Goal: Task Accomplishment & Management: Manage account settings

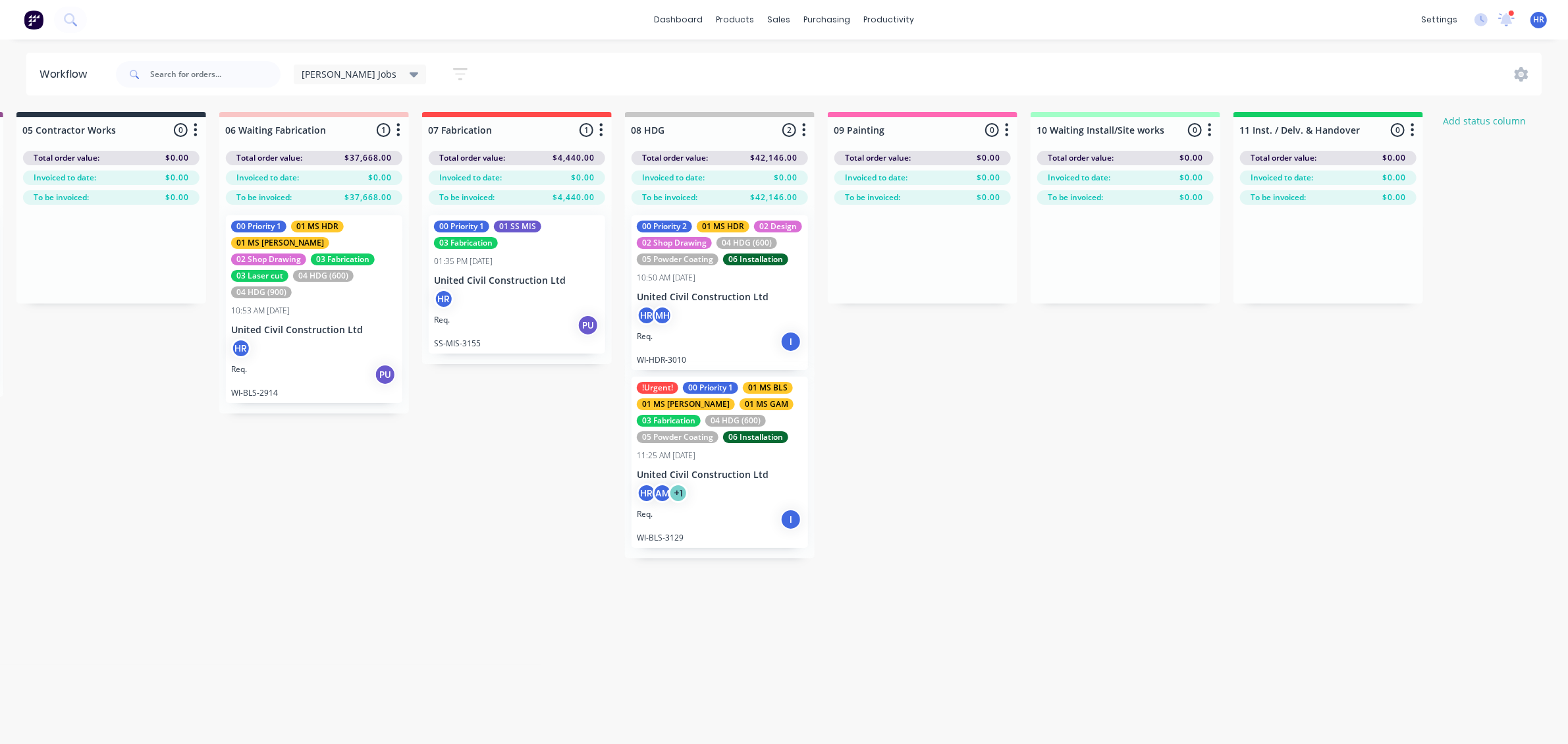
scroll to position [0, 1024]
click at [797, 58] on link "Sales Orders" at bounding box center [848, 63] width 175 height 26
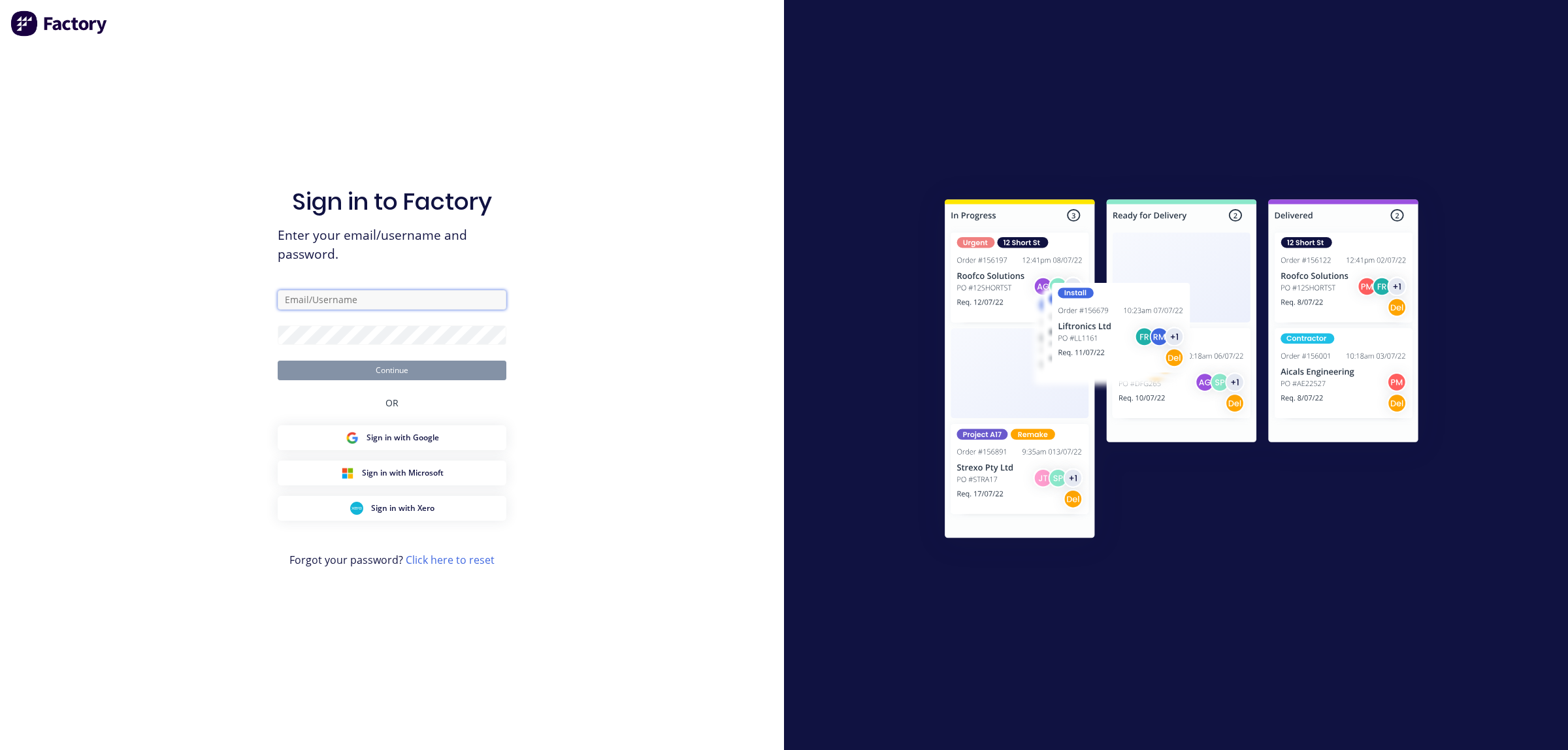
type input "[EMAIL_ADDRESS][PERSON_NAME][DOMAIN_NAME]"
click at [343, 368] on button "Continue" at bounding box center [391, 370] width 229 height 19
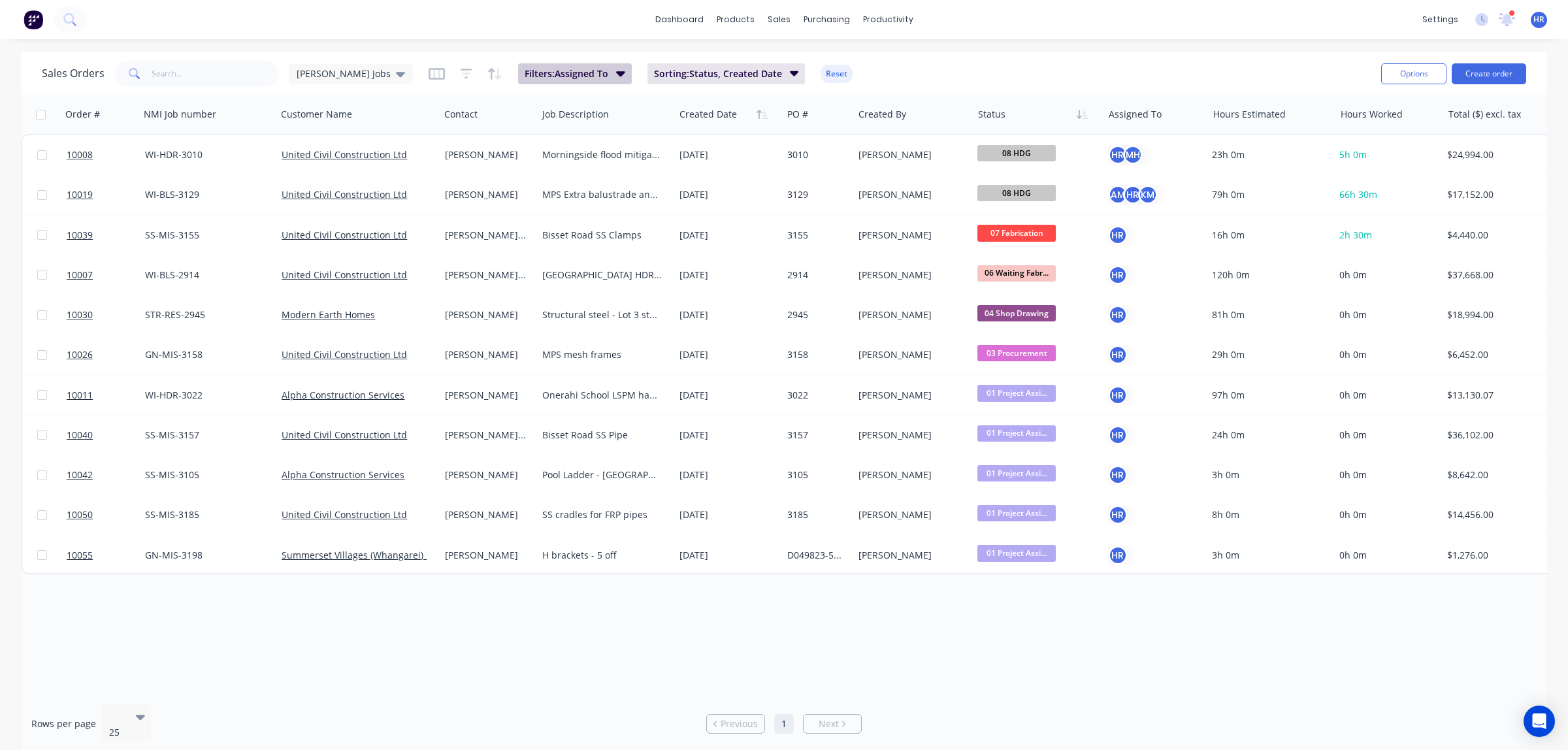
click at [579, 80] on button "Filters: Assigned To" at bounding box center [575, 73] width 114 height 21
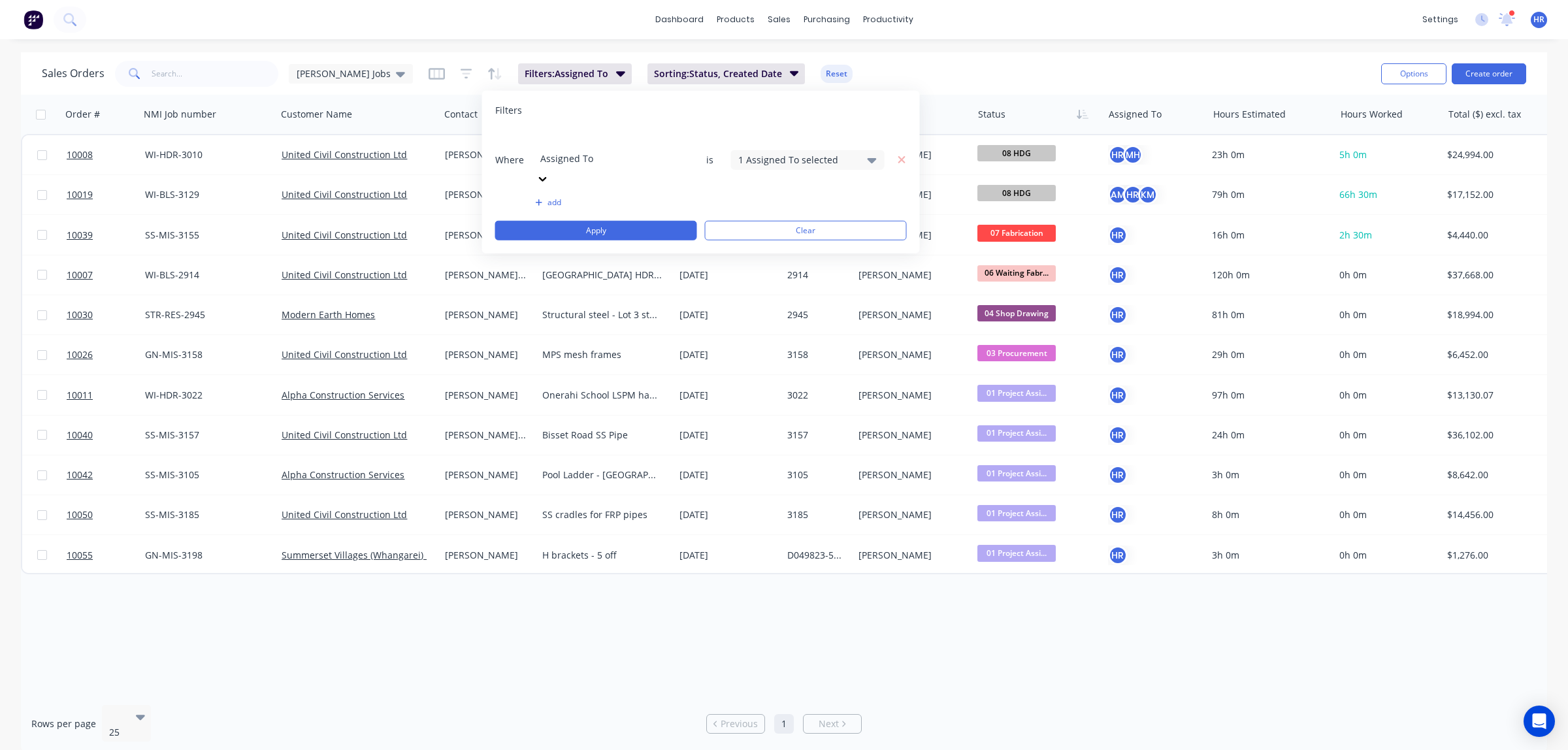
click at [551, 197] on button "add" at bounding box center [612, 203] width 153 height 11
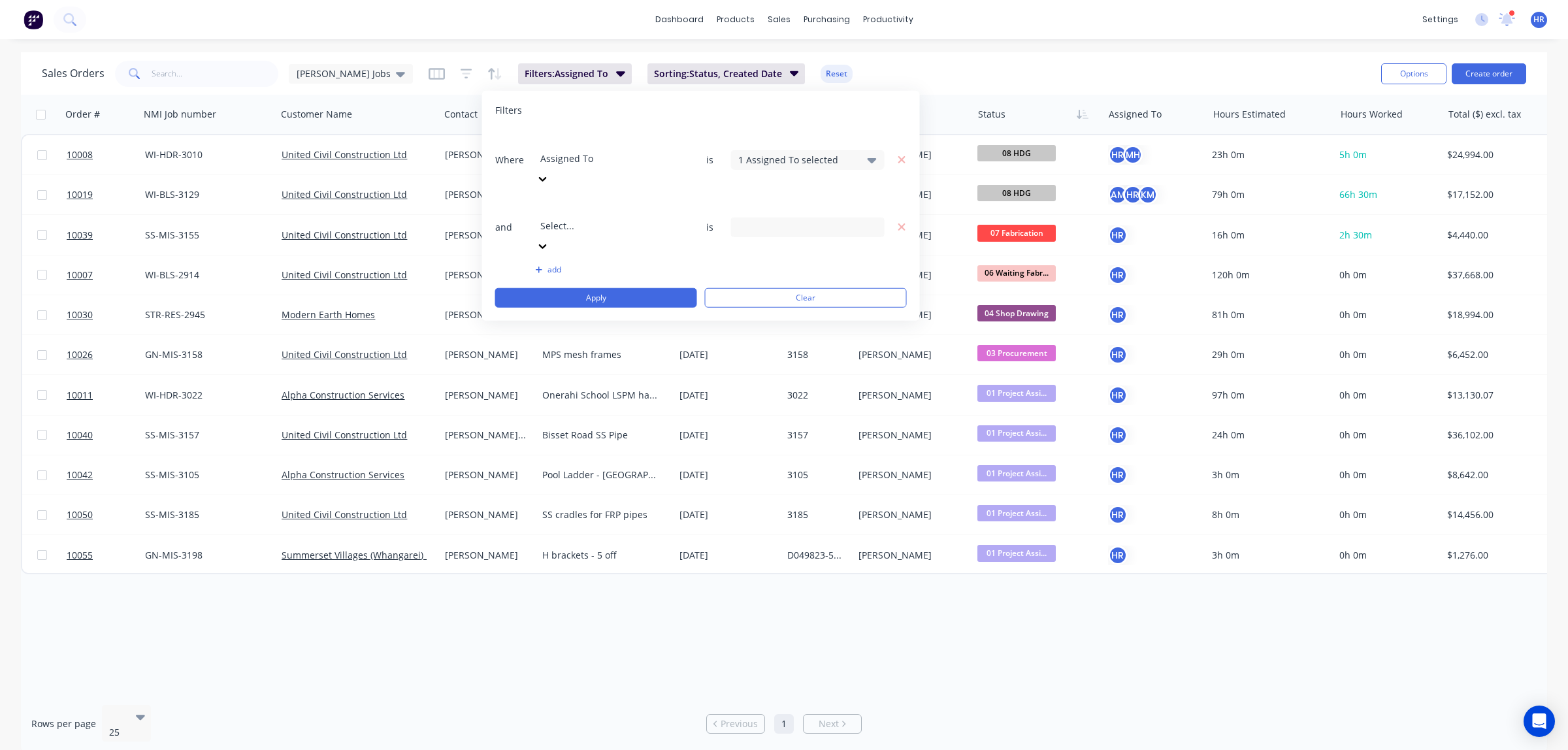
click at [577, 200] on div at bounding box center [634, 207] width 188 height 16
click at [797, 220] on div "18 Status selected" at bounding box center [797, 227] width 118 height 14
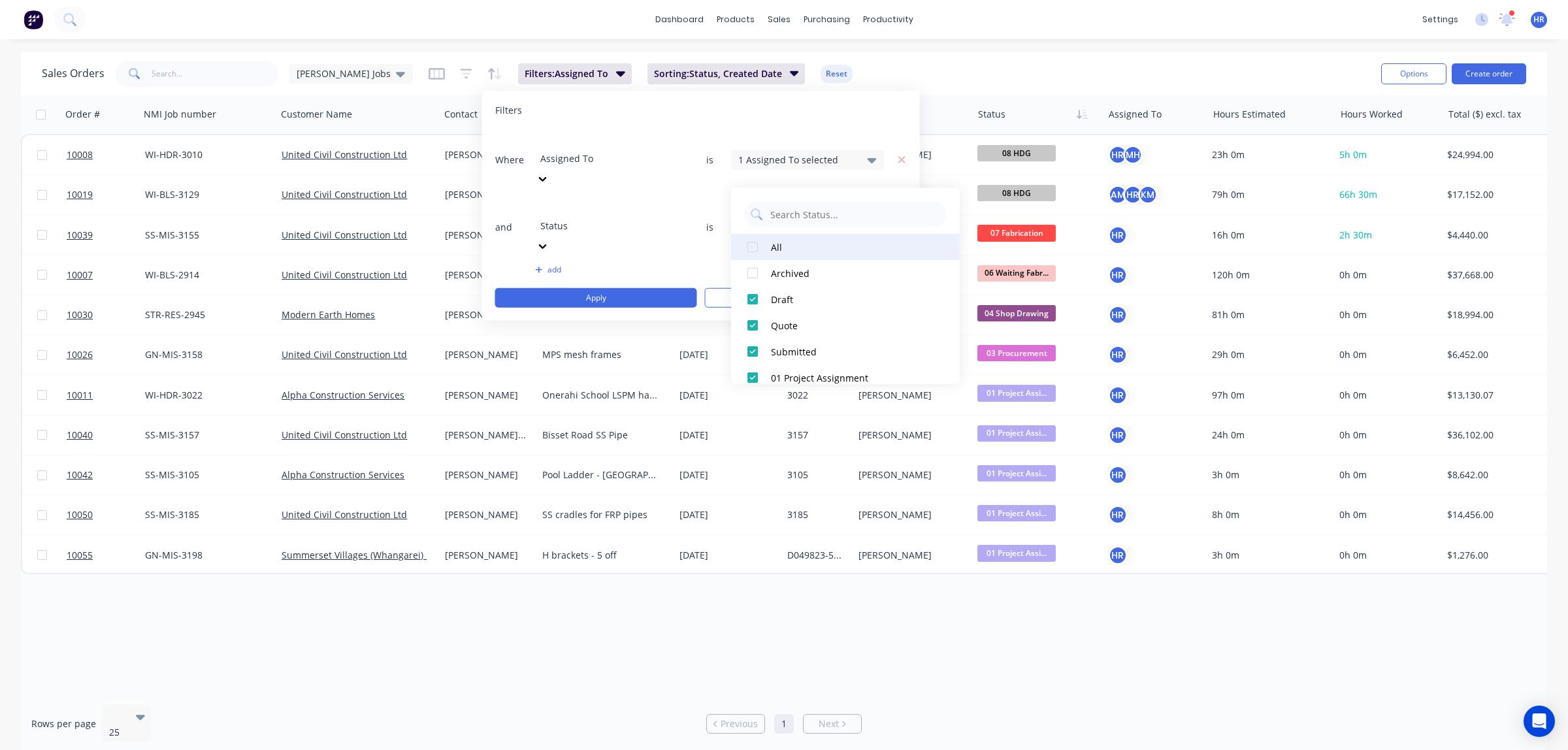
click at [751, 252] on div at bounding box center [753, 247] width 26 height 26
click at [752, 272] on div at bounding box center [753, 273] width 26 height 26
click at [754, 299] on div at bounding box center [753, 299] width 26 height 26
click at [754, 325] on div at bounding box center [753, 325] width 26 height 26
click at [758, 353] on div at bounding box center [753, 351] width 26 height 26
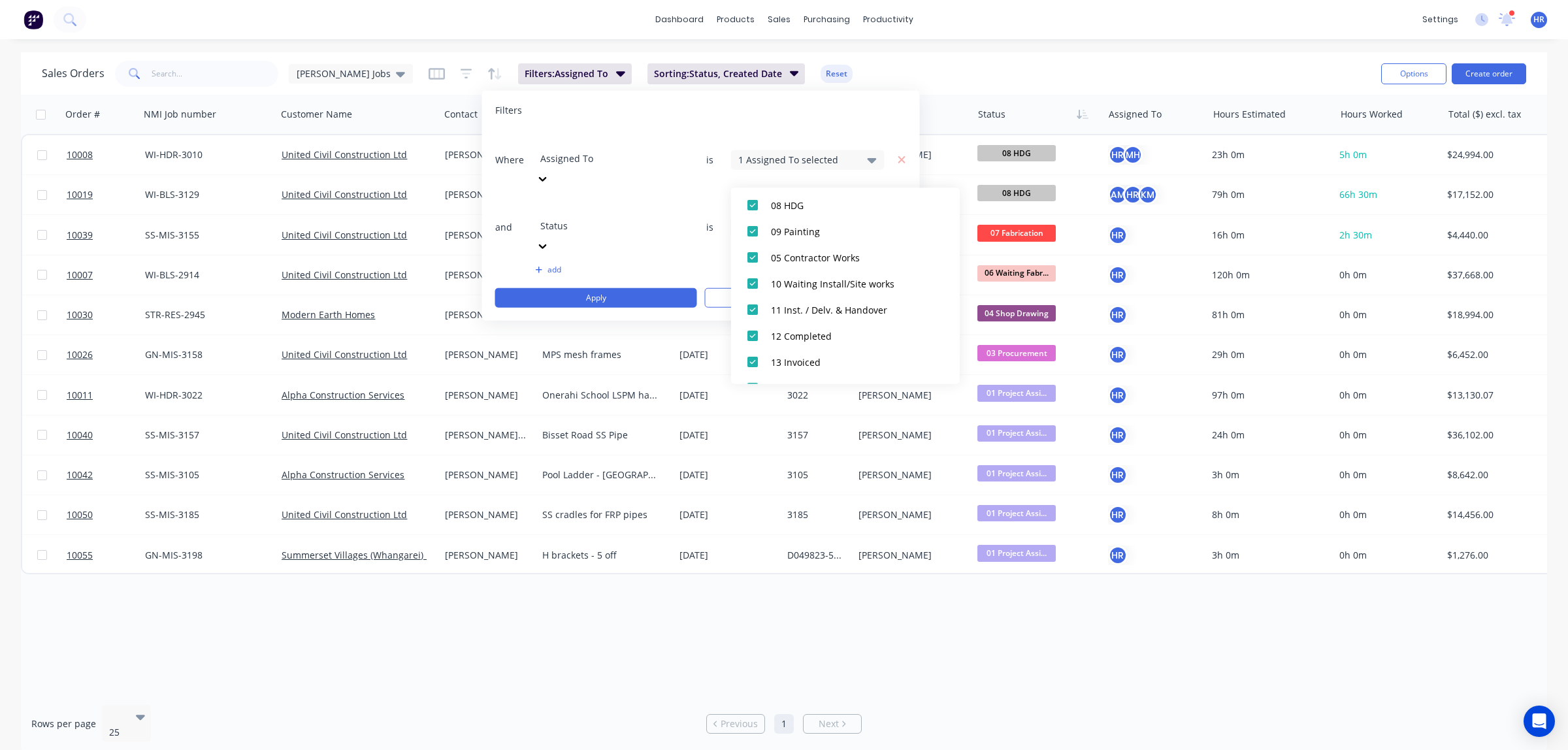
scroll to position [379, 0]
click at [752, 286] on div at bounding box center [753, 286] width 26 height 26
click at [750, 309] on div at bounding box center [753, 312] width 26 height 26
click at [750, 335] on div at bounding box center [753, 338] width 26 height 26
click at [750, 365] on div at bounding box center [753, 365] width 26 height 26
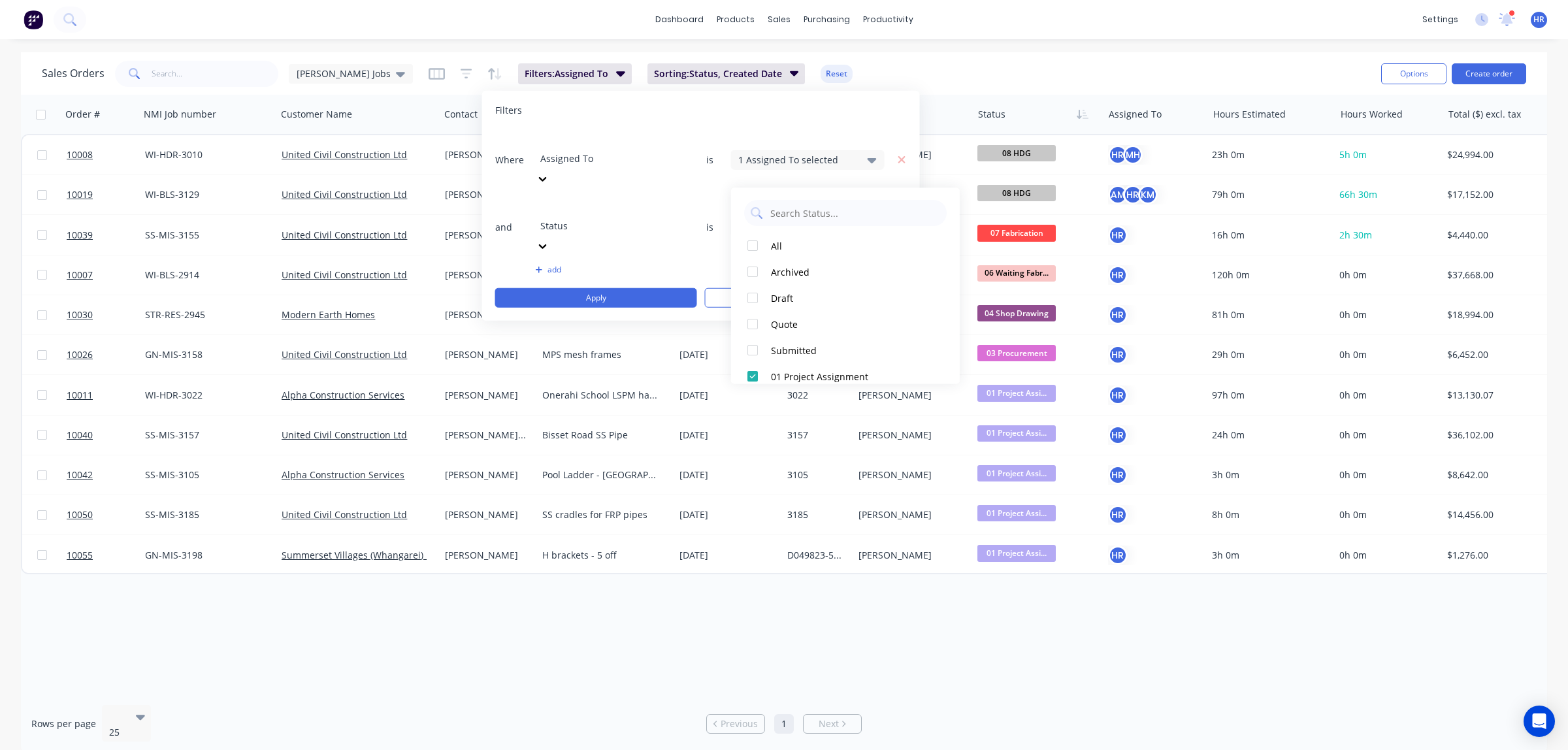
scroll to position [0, 0]
click at [640, 209] on div "Where Assigned To is 1 Assigned To selected and Status is 11 Status selected ad…" at bounding box center [701, 219] width 411 height 178
click at [632, 288] on button "Apply" at bounding box center [596, 298] width 202 height 19
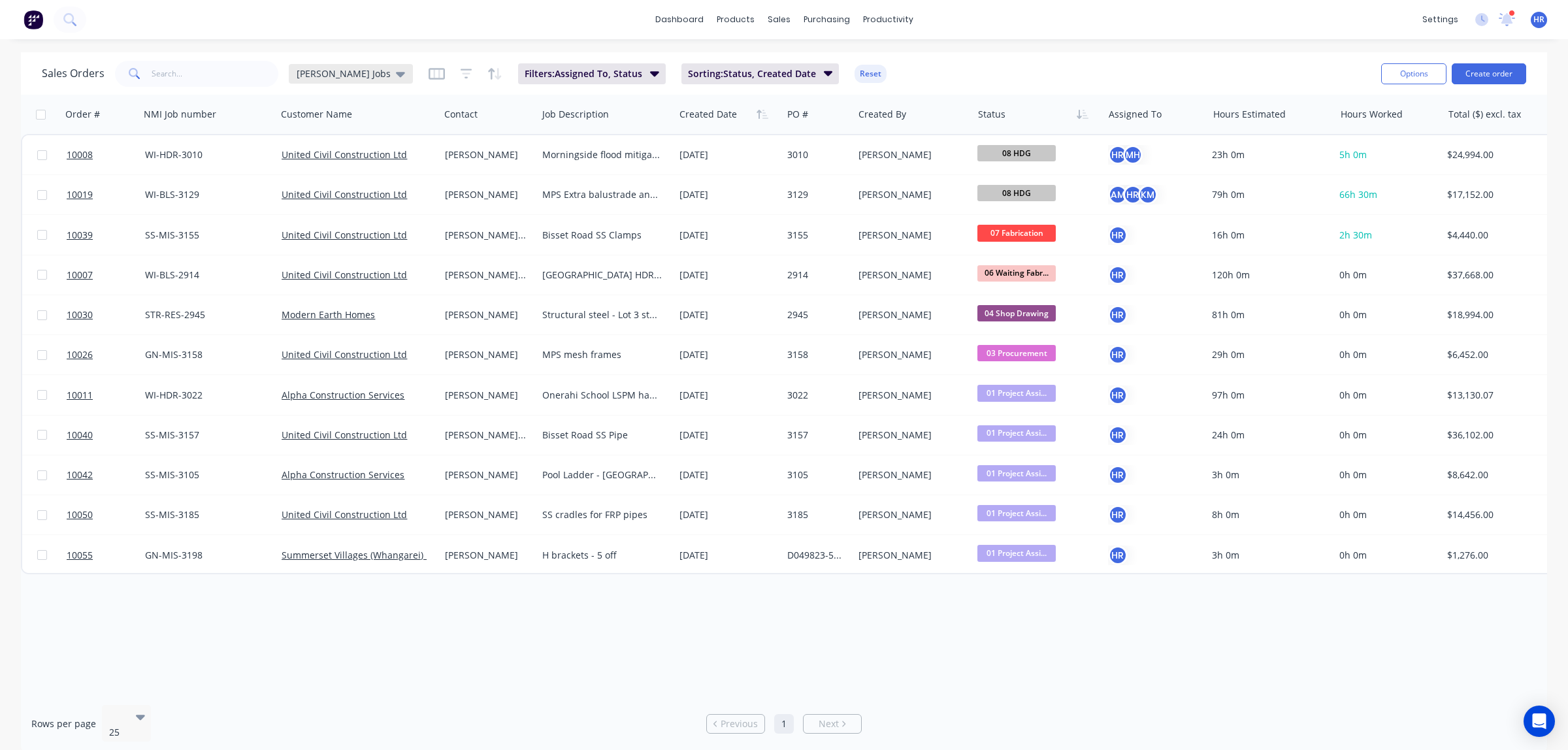
click at [370, 72] on div "[PERSON_NAME] Jobs" at bounding box center [351, 73] width 124 height 19
click at [456, 209] on button "edit" at bounding box center [457, 211] width 17 height 14
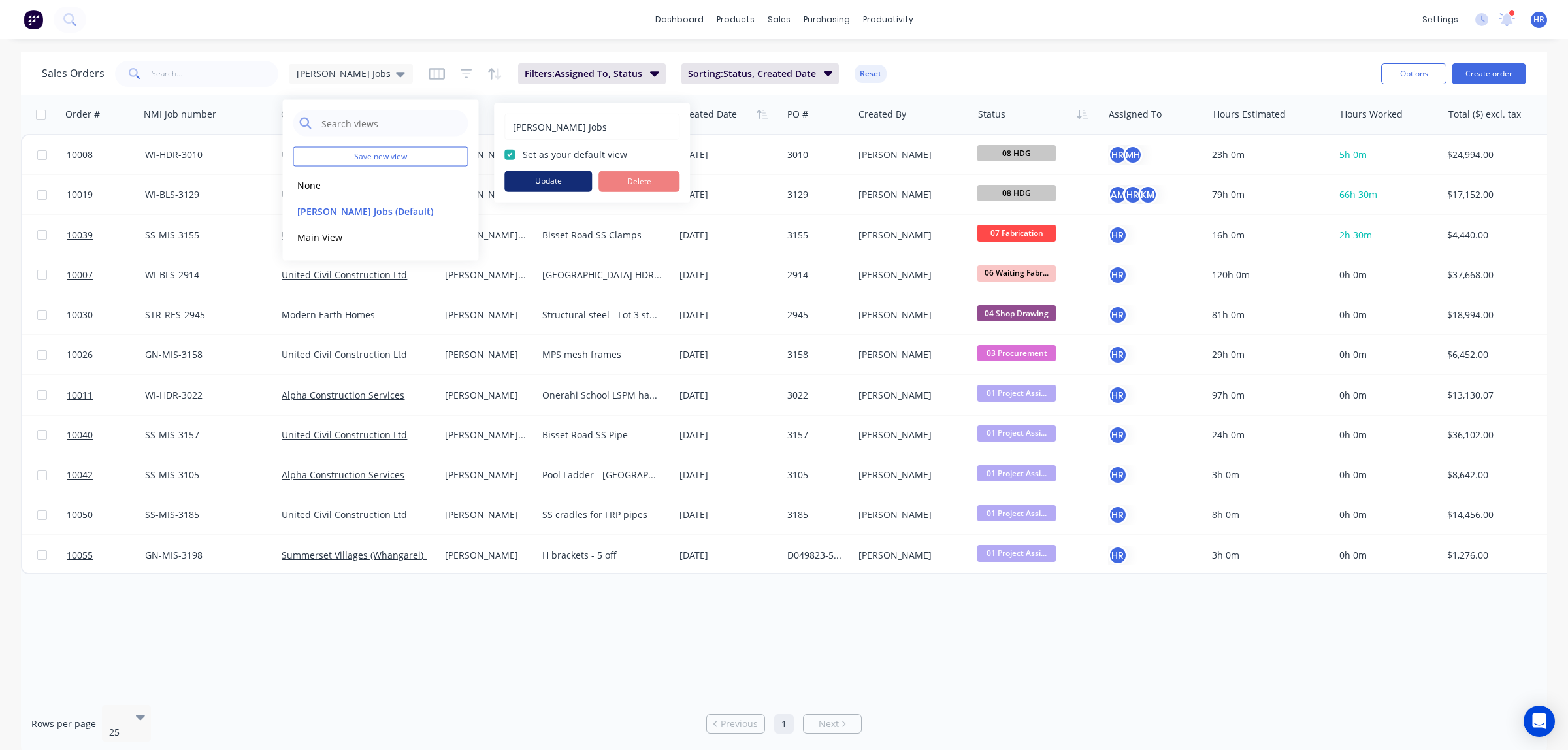
click at [550, 178] on button "Update" at bounding box center [549, 181] width 88 height 21
click at [948, 49] on div "dashboard products sales purchasing productivity dashboard products Product Cat…" at bounding box center [784, 375] width 1568 height 750
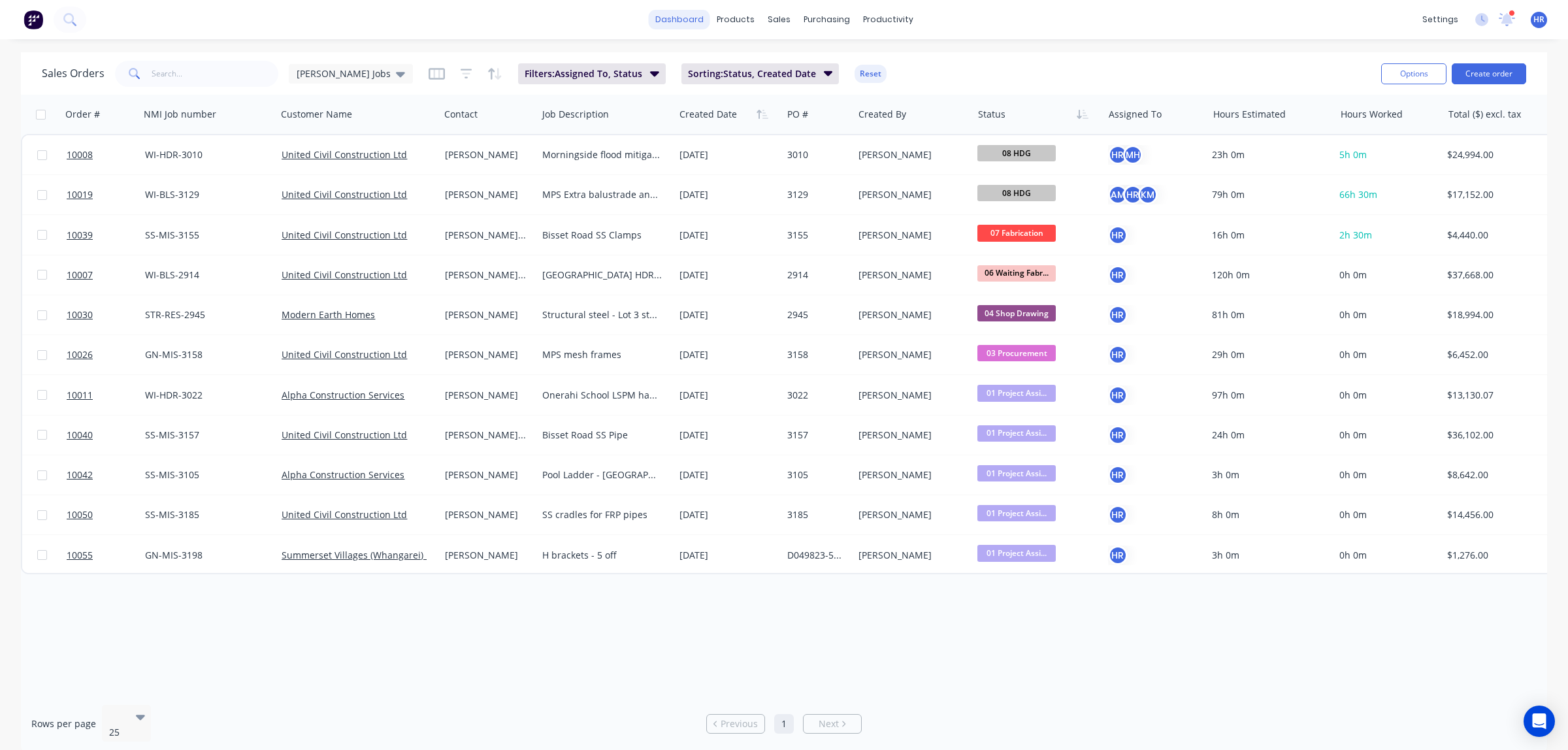
click at [693, 22] on link "dashboard" at bounding box center [680, 19] width 62 height 19
